Goal: Task Accomplishment & Management: Manage account settings

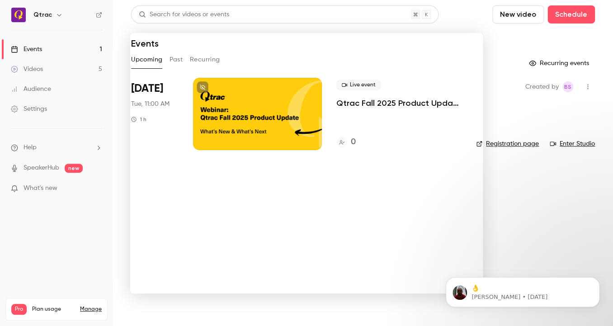
click at [39, 50] on div at bounding box center [306, 163] width 613 height 326
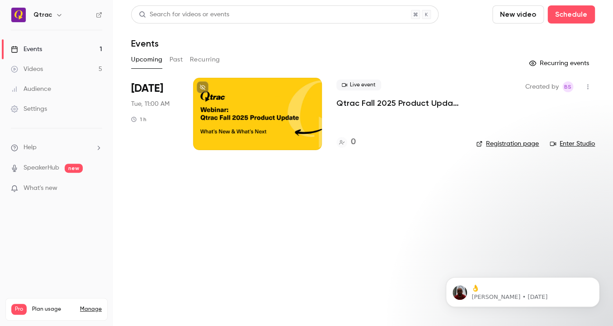
click at [39, 50] on div "Events" at bounding box center [26, 49] width 31 height 9
click at [247, 107] on div at bounding box center [257, 114] width 129 height 72
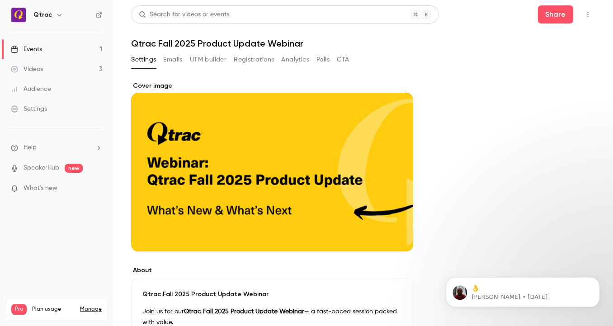
click at [176, 61] on button "Emails" at bounding box center [172, 59] width 19 height 14
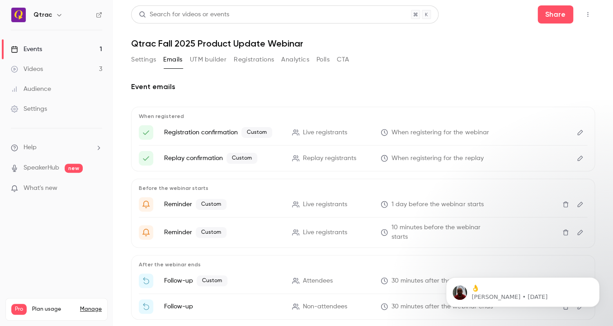
click at [262, 58] on button "Registrations" at bounding box center [254, 59] width 40 height 14
